Goal: Task Accomplishment & Management: Complete application form

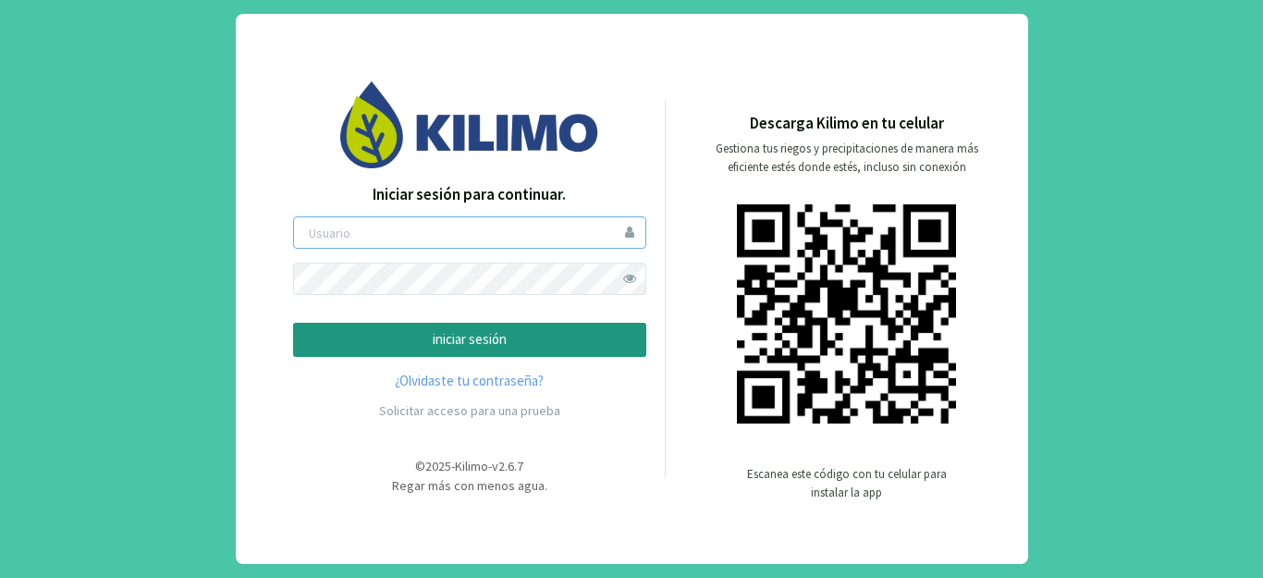
click at [431, 246] on input "email" at bounding box center [469, 232] width 353 height 32
type input "[PERSON_NAME][EMAIL_ADDRESS][DOMAIN_NAME]"
click at [449, 341] on p "iniciar sesión" at bounding box center [470, 339] width 322 height 21
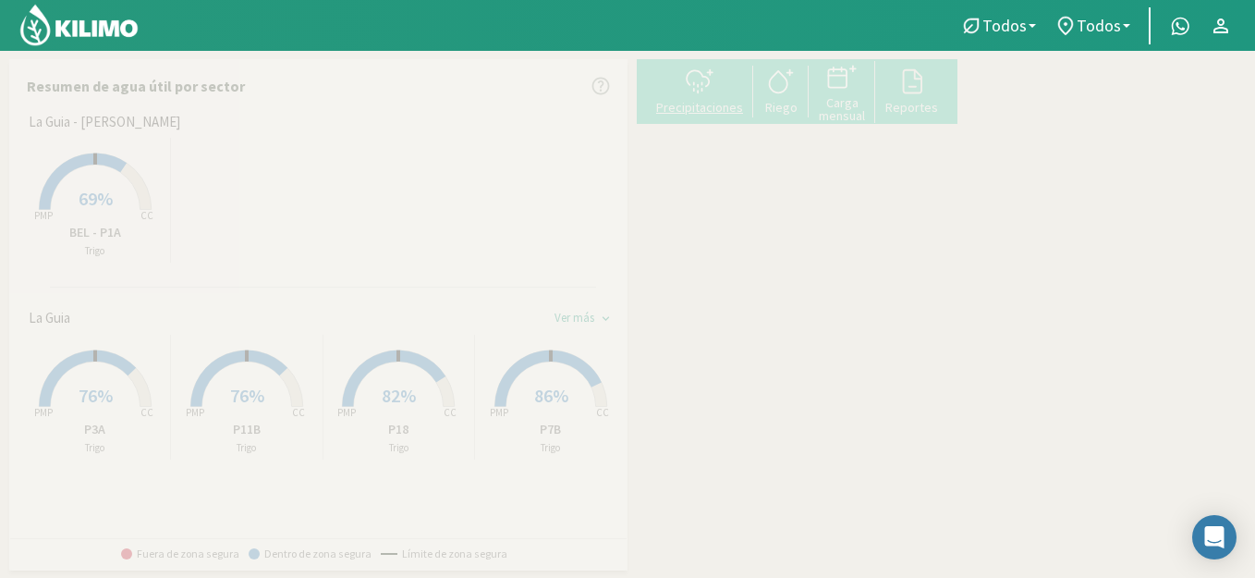
click at [736, 95] on div at bounding box center [700, 82] width 96 height 30
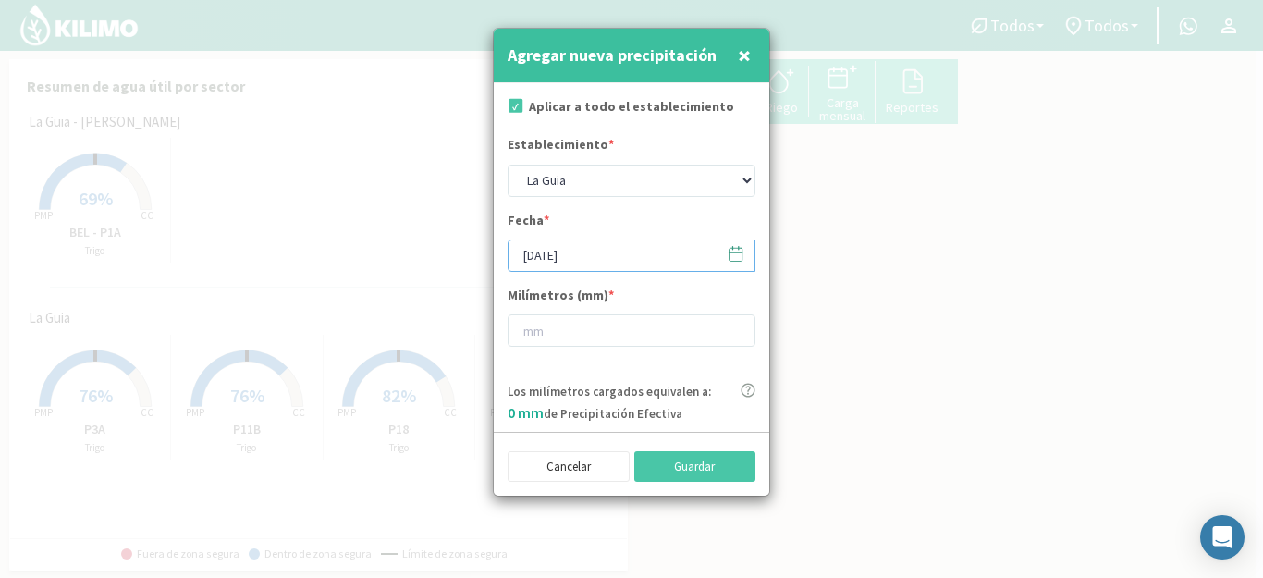
click at [638, 265] on input "[DATE]" at bounding box center [631, 255] width 248 height 32
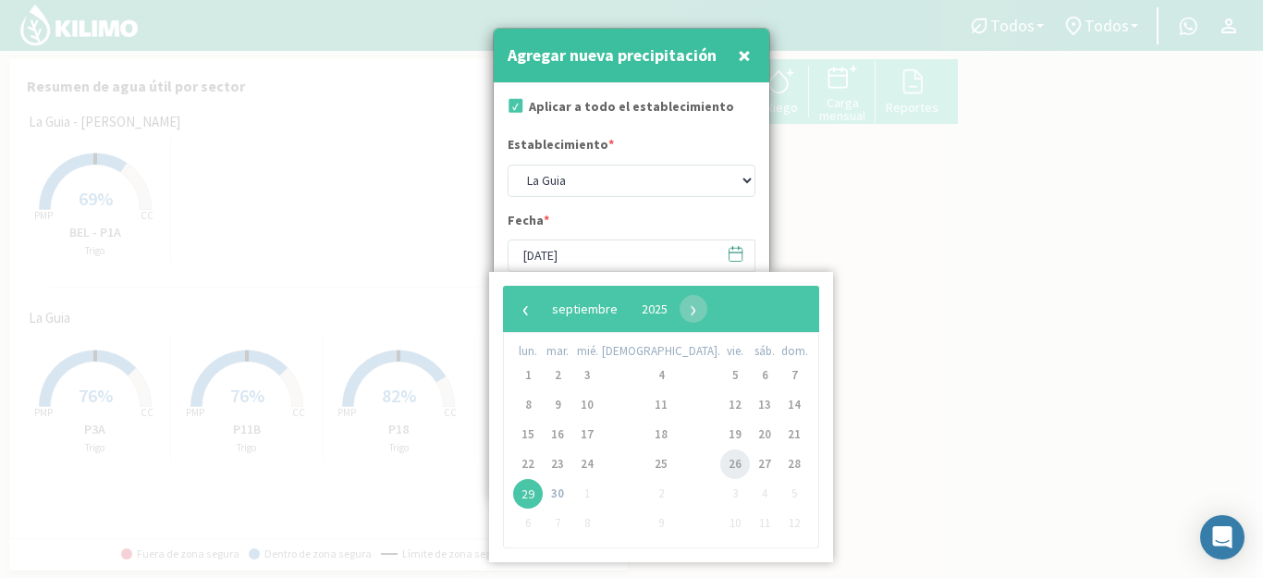
click at [720, 470] on span "26" at bounding box center [735, 464] width 30 height 30
type input "[DATE]"
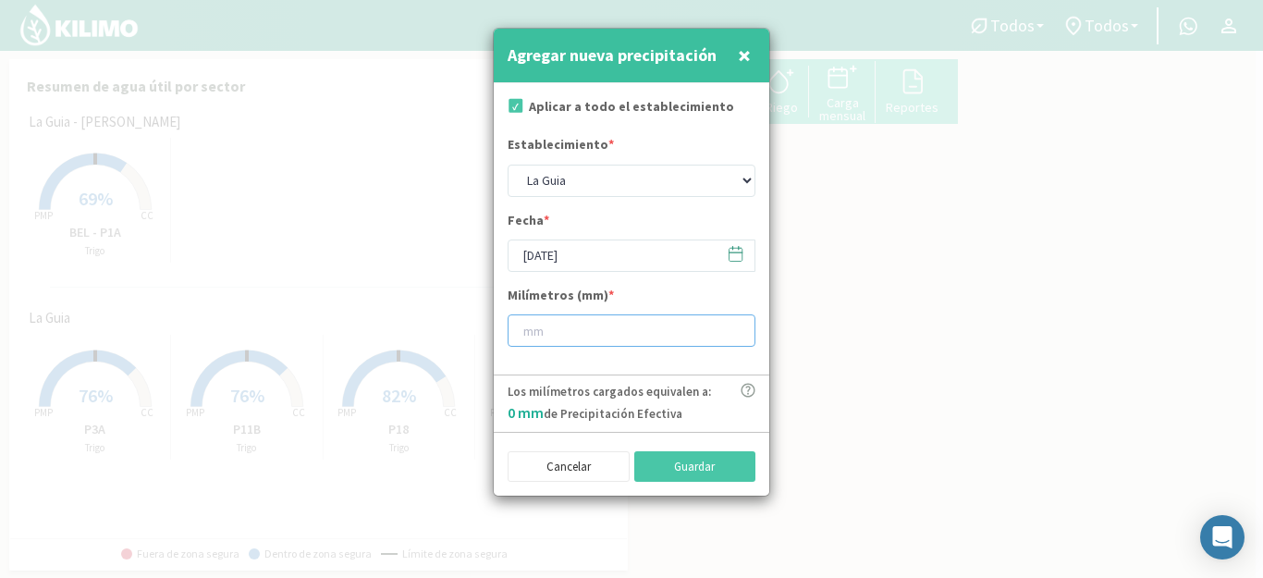
click at [641, 336] on input "number" at bounding box center [631, 330] width 248 height 32
type input "40"
click at [703, 470] on button "Guardar" at bounding box center [695, 466] width 122 height 31
type input "[DATE]"
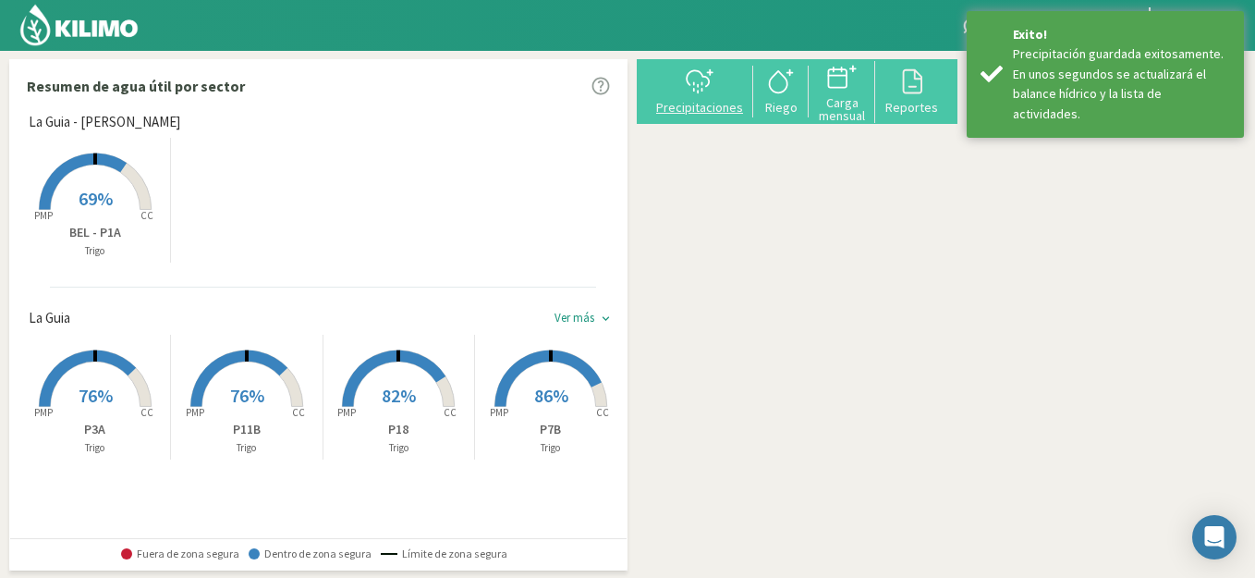
click at [696, 91] on div at bounding box center [700, 82] width 96 height 30
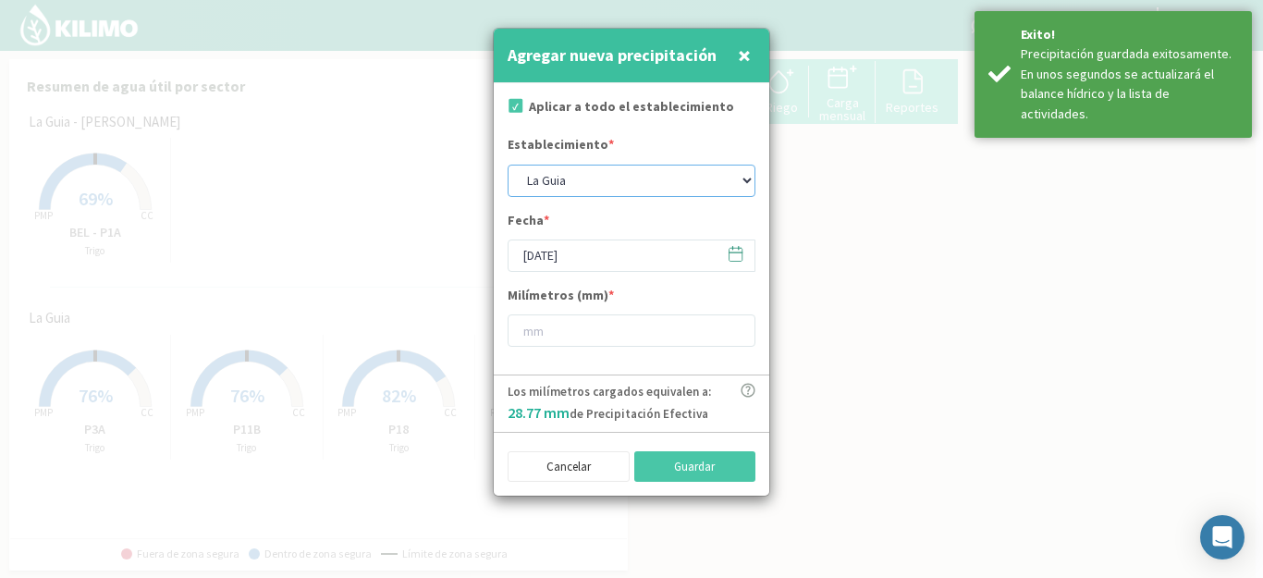
click at [564, 180] on select "La Guia La Guia - [PERSON_NAME]" at bounding box center [631, 181] width 248 height 32
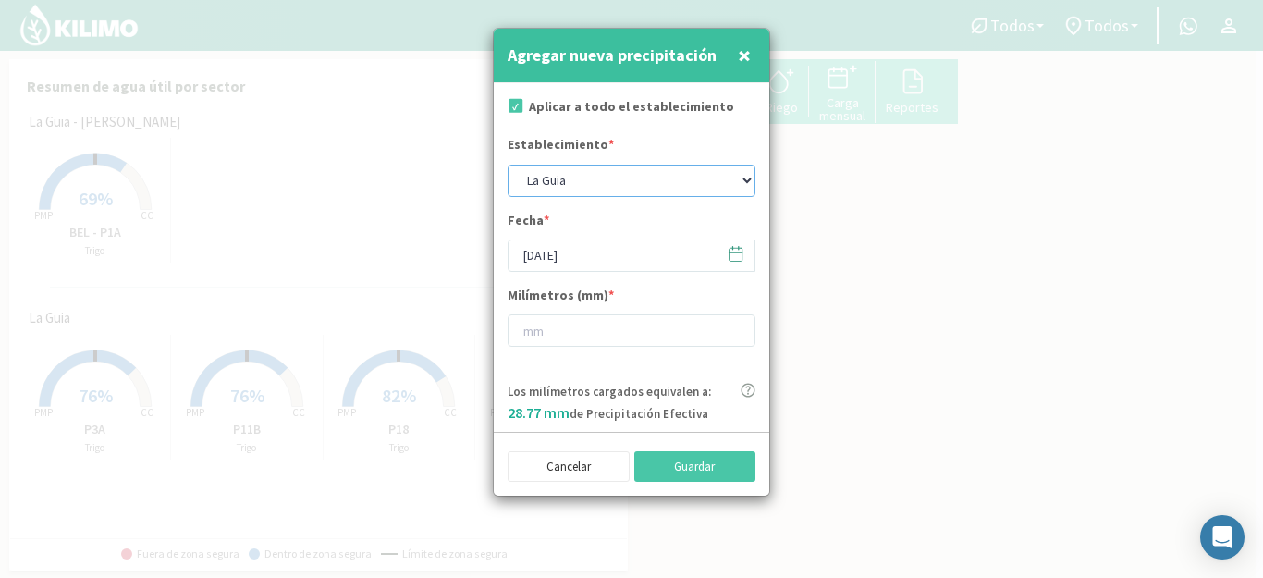
select select "1: Object"
click at [507, 165] on select "La Guia La Guia - [PERSON_NAME]" at bounding box center [631, 181] width 248 height 32
click at [575, 269] on input "[DATE]" at bounding box center [631, 255] width 248 height 32
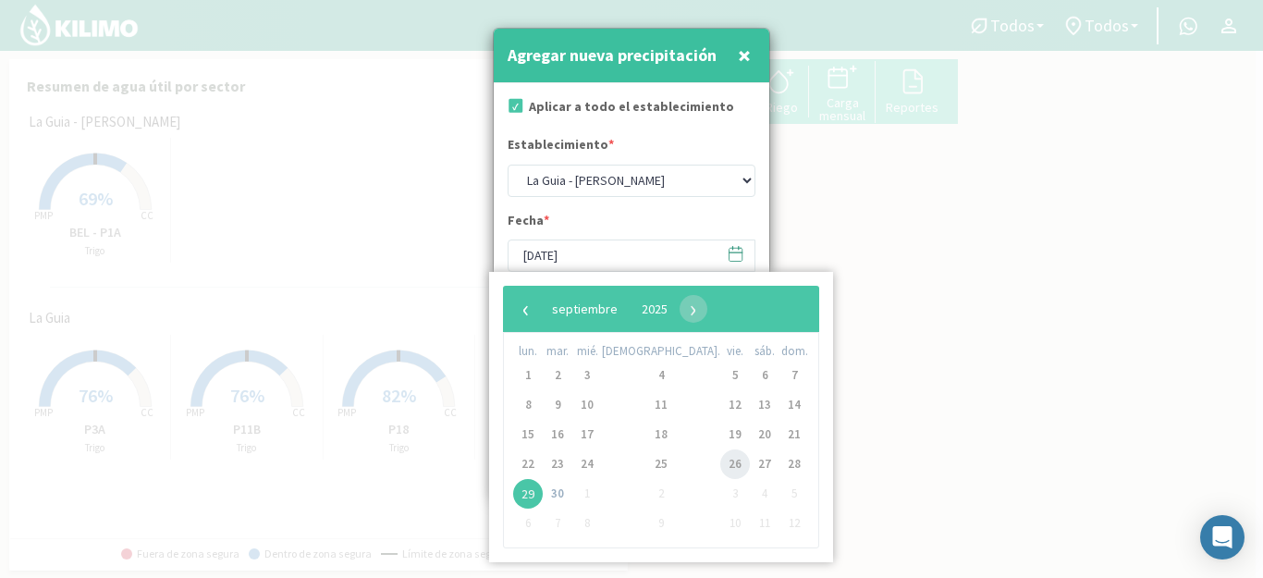
click at [720, 471] on span "26" at bounding box center [735, 464] width 30 height 30
type input "[DATE]"
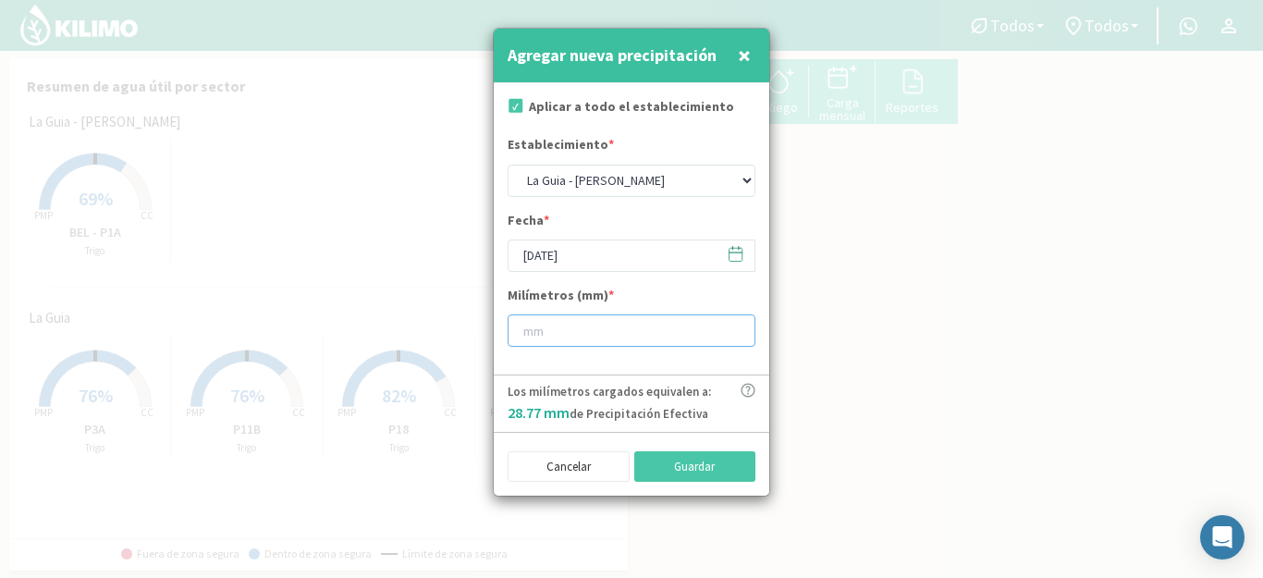
click at [652, 331] on input "number" at bounding box center [631, 330] width 248 height 32
type input "33"
click at [684, 470] on button "Guardar" at bounding box center [695, 466] width 122 height 31
select select "0: Object"
type input "[DATE]"
